Goal: Information Seeking & Learning: Learn about a topic

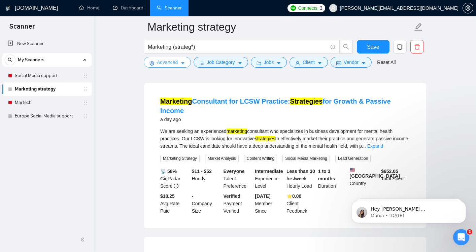
click at [184, 62] on icon "caret-down" at bounding box center [183, 63] width 5 height 5
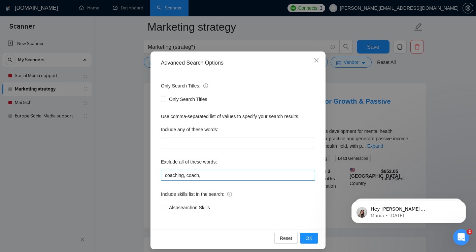
scroll to position [28, 0]
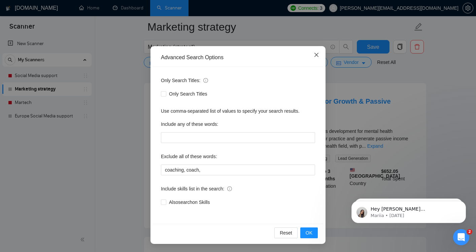
click at [319, 54] on span "Close" at bounding box center [316, 55] width 18 height 18
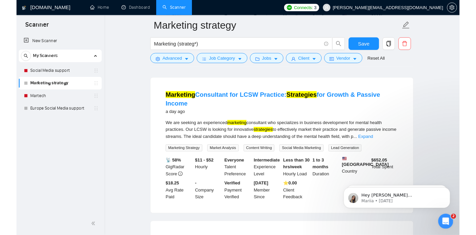
scroll to position [0, 0]
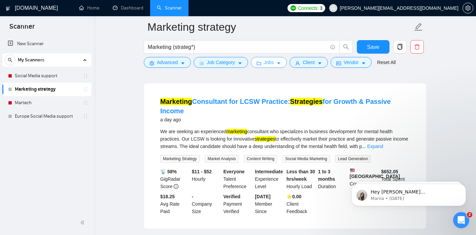
click at [274, 66] on span "Jobs" at bounding box center [269, 62] width 10 height 7
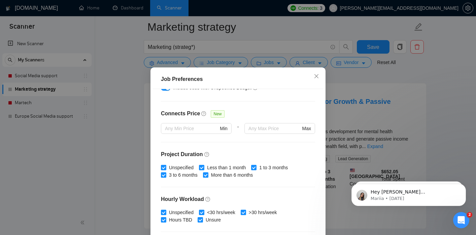
scroll to position [148, 0]
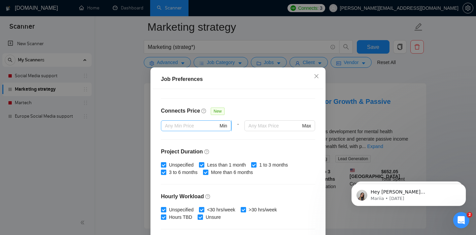
click at [214, 126] on input "text" at bounding box center [191, 125] width 53 height 7
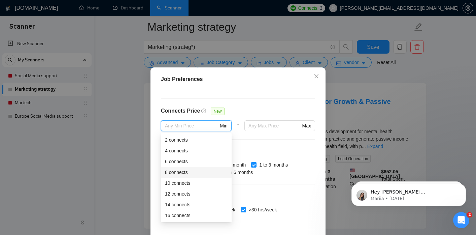
click at [191, 172] on div "8 connects" at bounding box center [196, 171] width 63 height 7
type input "8"
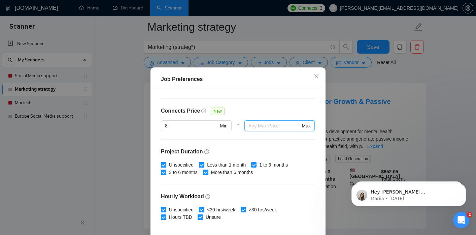
click at [291, 125] on input "text" at bounding box center [275, 125] width 52 height 7
